Goal: Information Seeking & Learning: Learn about a topic

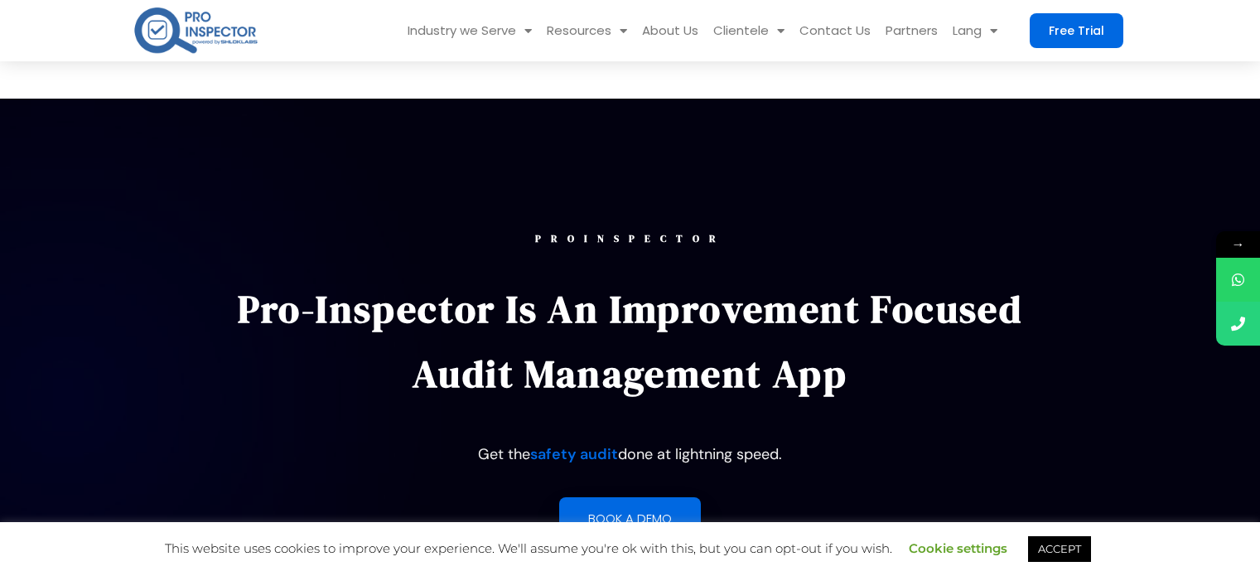
scroll to position [166, 0]
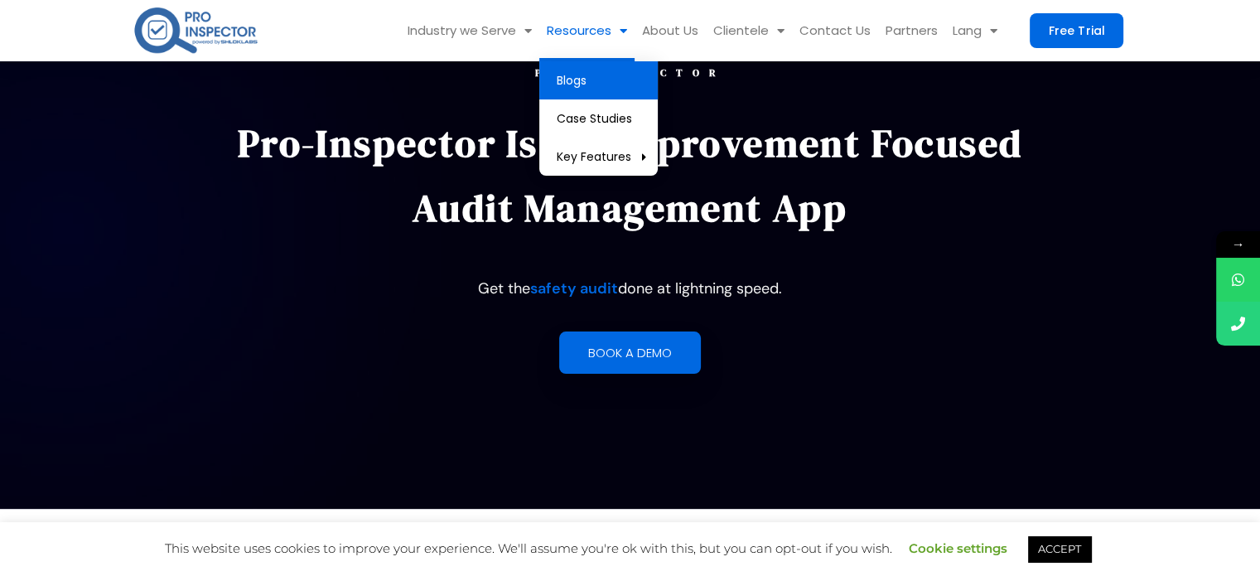
click at [596, 80] on link "Blogs" at bounding box center [598, 80] width 118 height 38
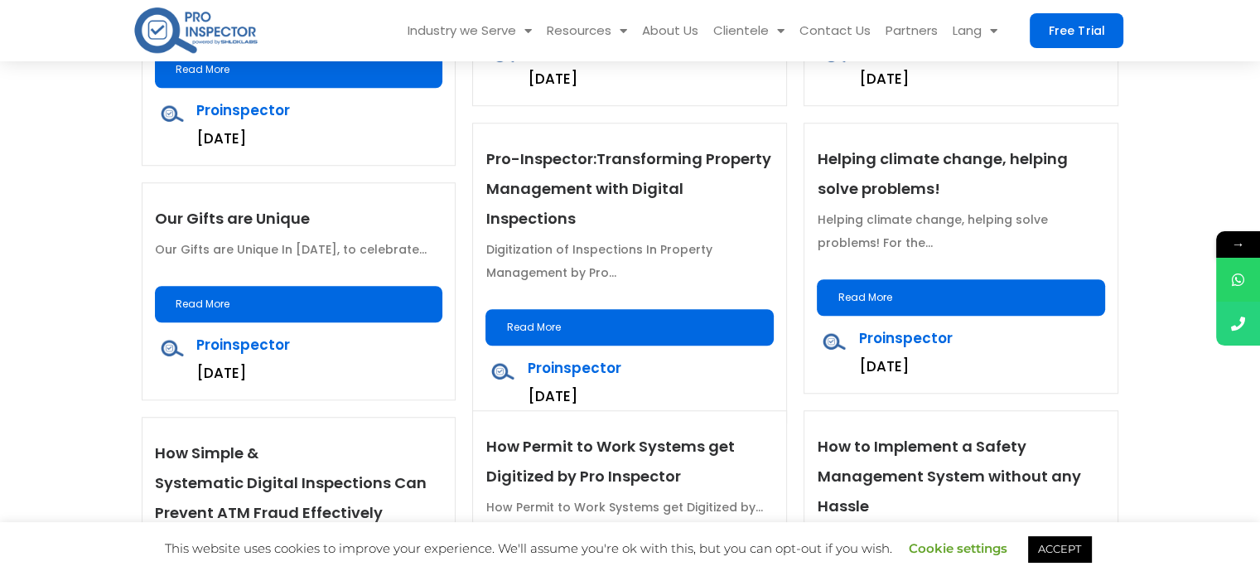
scroll to position [1325, 0]
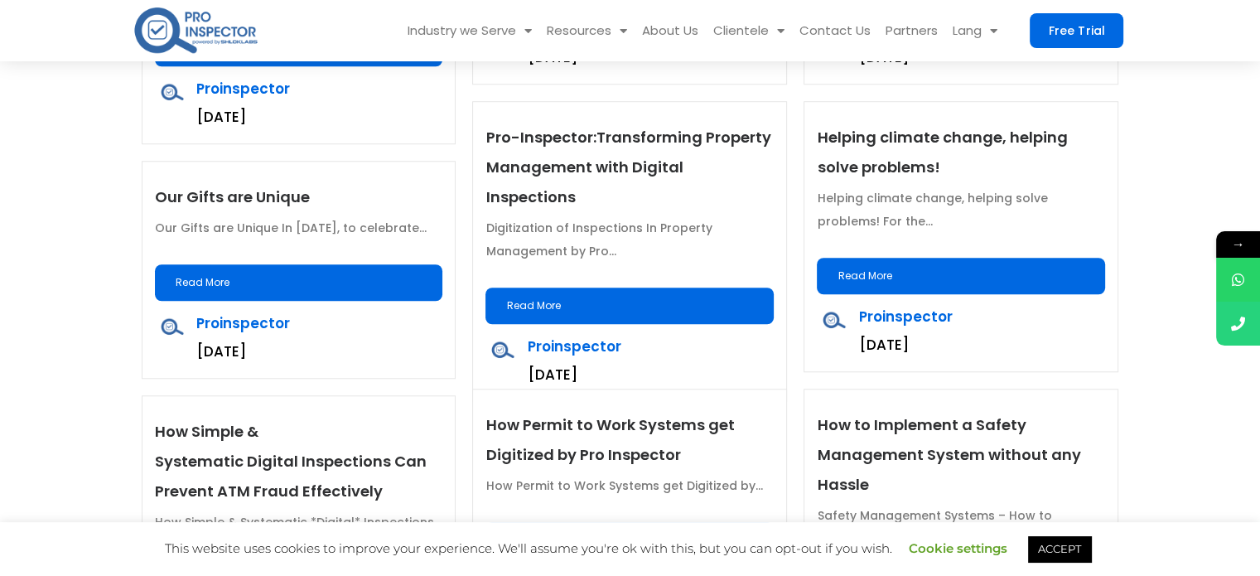
click at [643, 287] on link "Read More" at bounding box center [629, 305] width 288 height 36
